Goal: Task Accomplishment & Management: Use online tool/utility

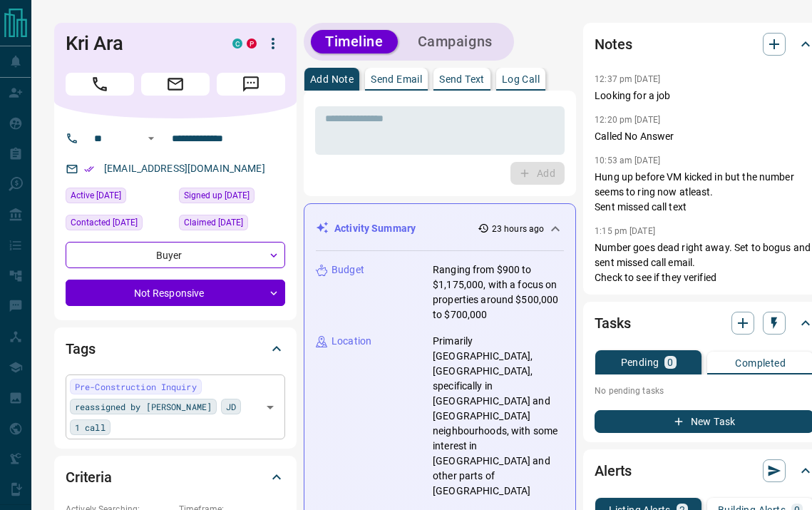
click at [215, 419] on input "text" at bounding box center [186, 427] width 143 height 16
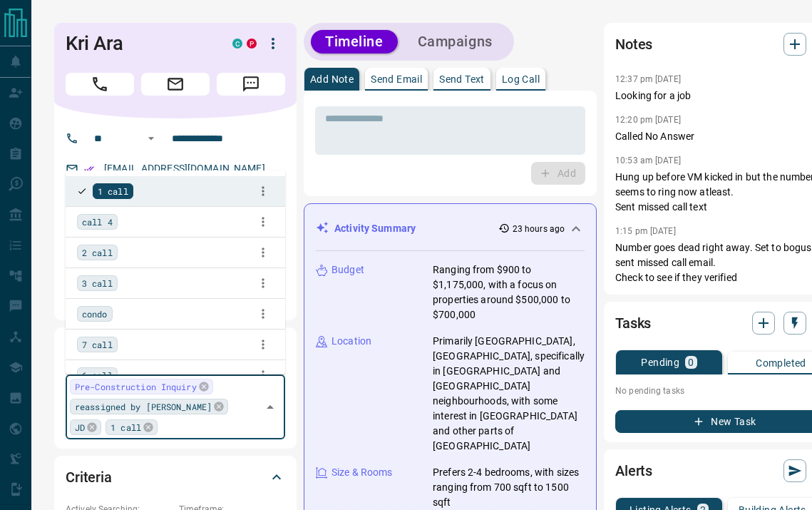
type input "*"
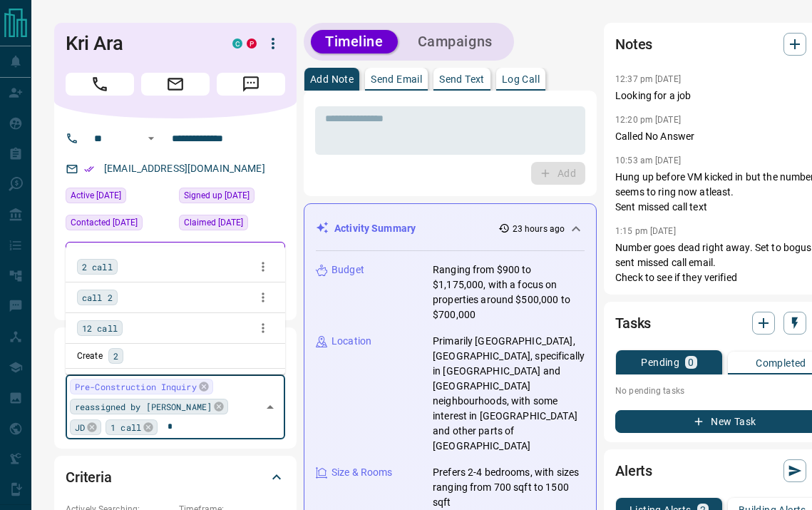
click at [98, 272] on span "2 call" at bounding box center [97, 267] width 31 height 14
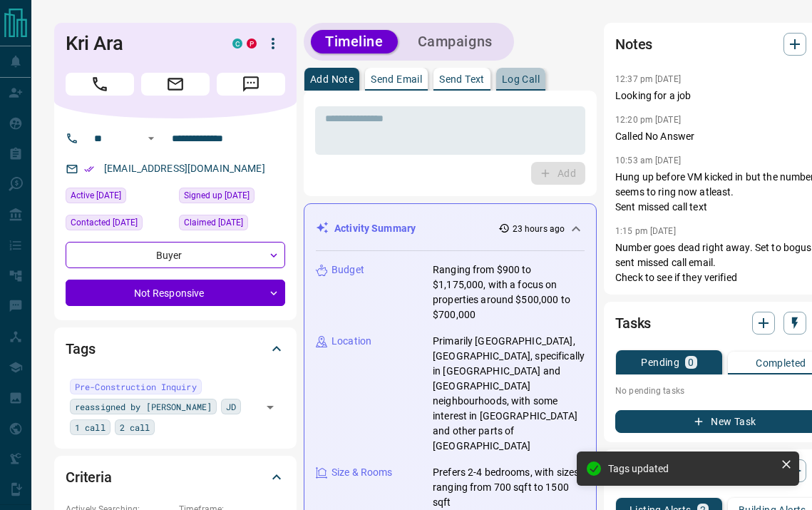
click at [522, 78] on p "Log Call" at bounding box center [521, 79] width 38 height 10
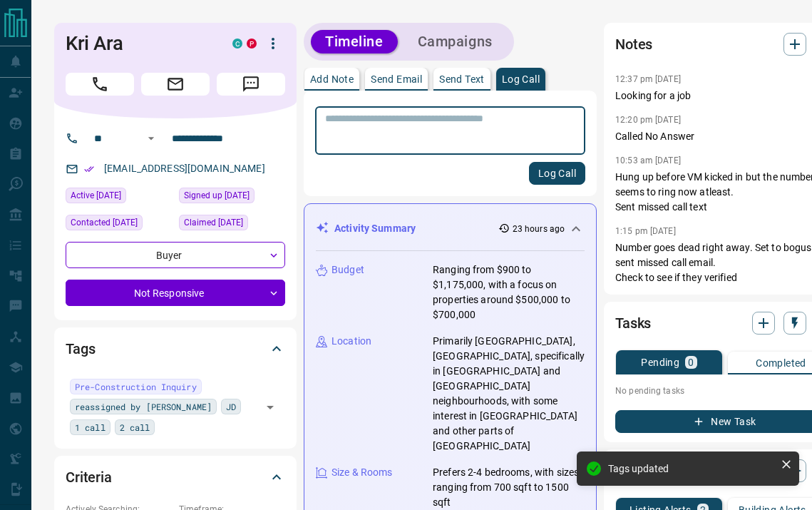
click at [414, 136] on textarea at bounding box center [450, 131] width 250 height 36
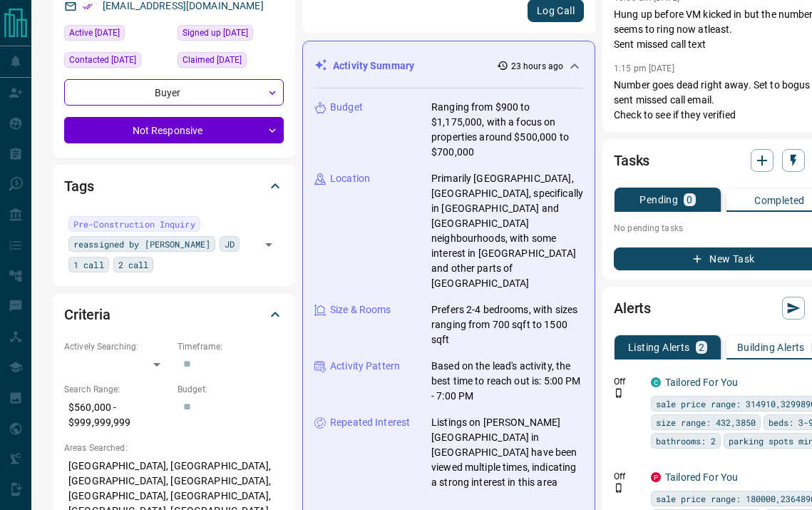
scroll to position [0, 1]
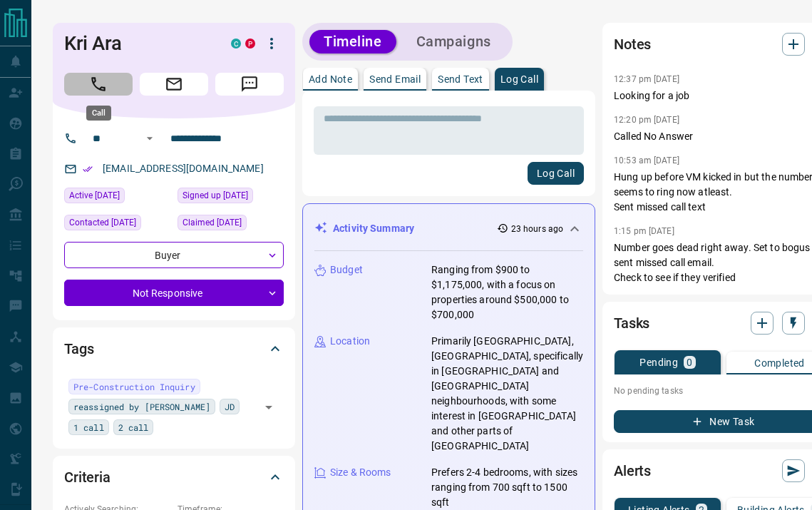
click at [107, 88] on icon "Call" at bounding box center [98, 84] width 19 height 19
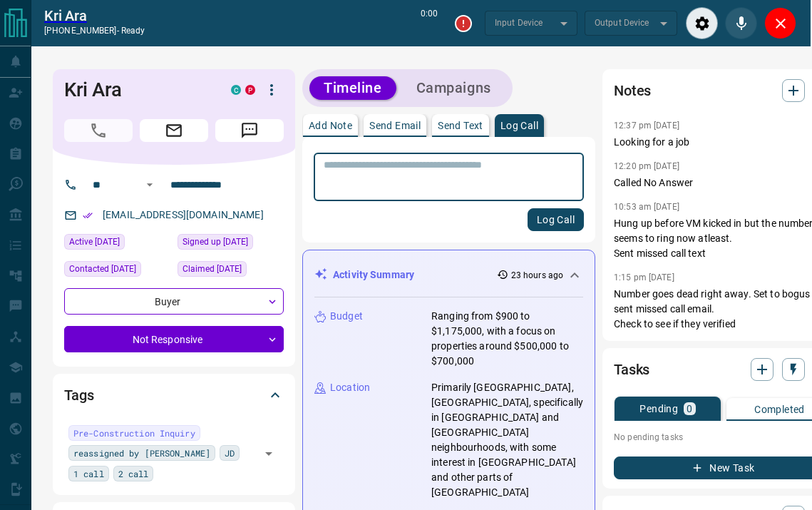
type input "*******"
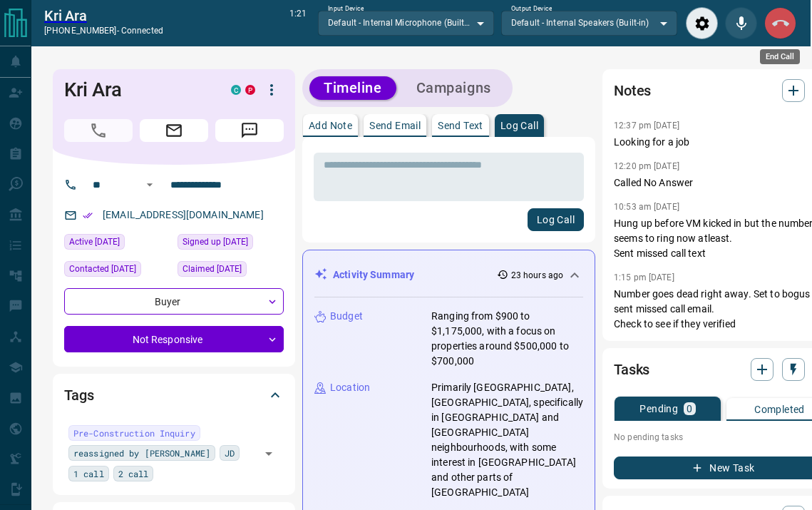
click at [778, 19] on icon "End Call" at bounding box center [781, 23] width 17 height 17
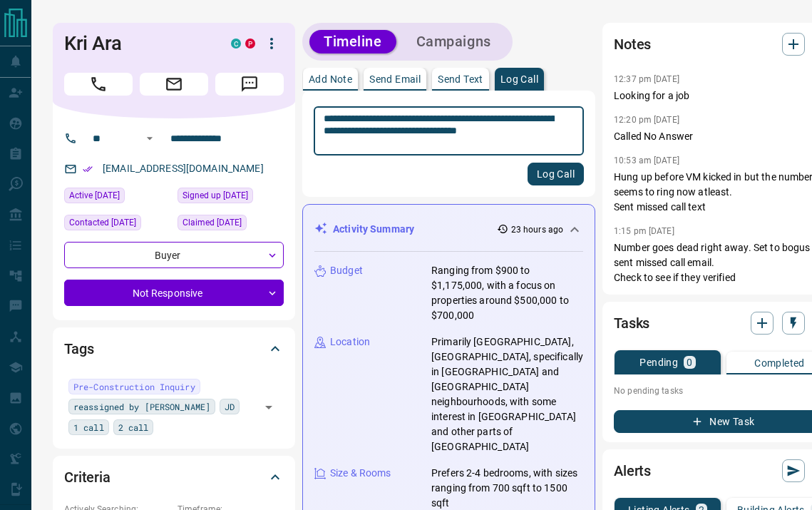
type textarea "**********"
click at [540, 165] on button "Log Call" at bounding box center [556, 174] width 56 height 23
